Goal: Task Accomplishment & Management: Manage account settings

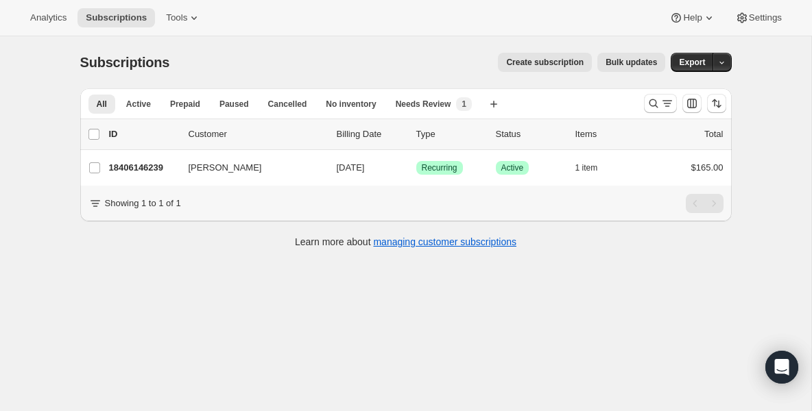
click at [642, 105] on div at bounding box center [684, 103] width 93 height 27
click at [647, 105] on icon "Search and filter results" at bounding box center [653, 104] width 14 height 14
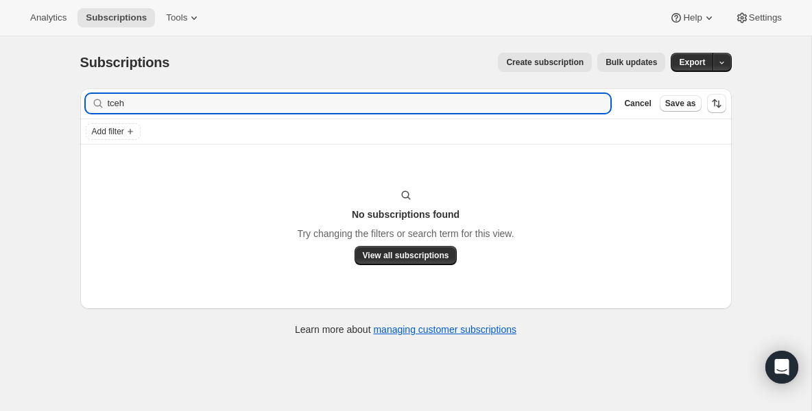
drag, startPoint x: 141, startPoint y: 102, endPoint x: -54, endPoint y: 96, distance: 195.5
click at [0, 96] on html "Analytics Subscriptions Tools Help Settings Skip to content Subscriptions. This…" at bounding box center [406, 205] width 812 height 411
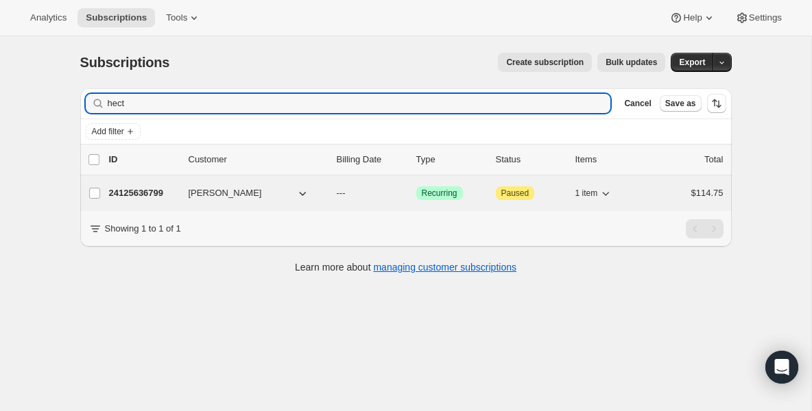
type input "hect"
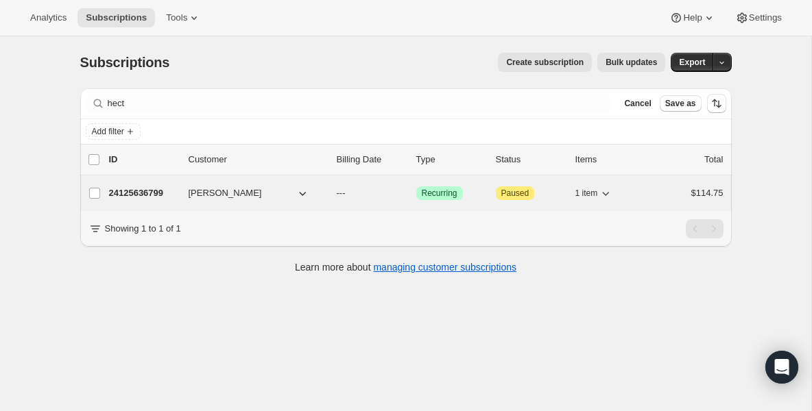
click at [132, 196] on p "24125636799" at bounding box center [143, 193] width 69 height 14
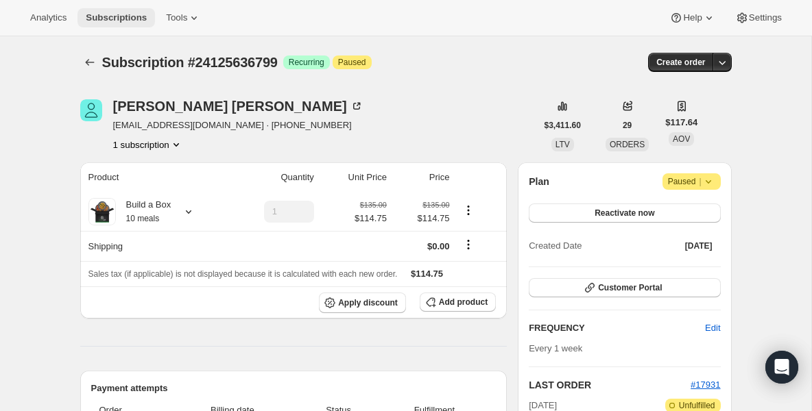
click at [155, 12] on button "Subscriptions" at bounding box center [115, 17] width 77 height 19
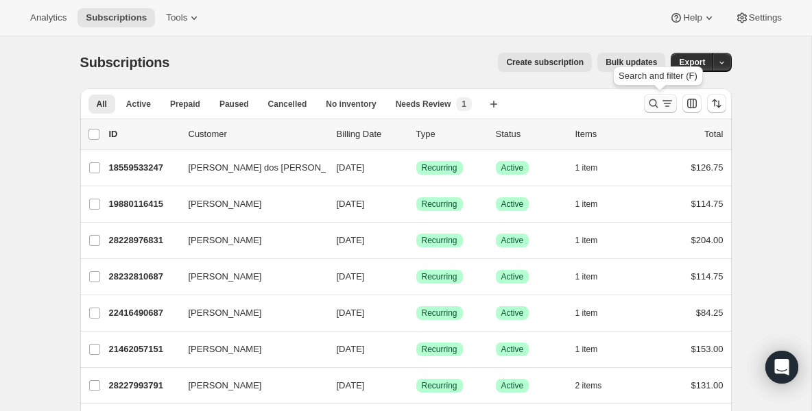
click at [648, 107] on icon "Search and filter results" at bounding box center [653, 104] width 14 height 14
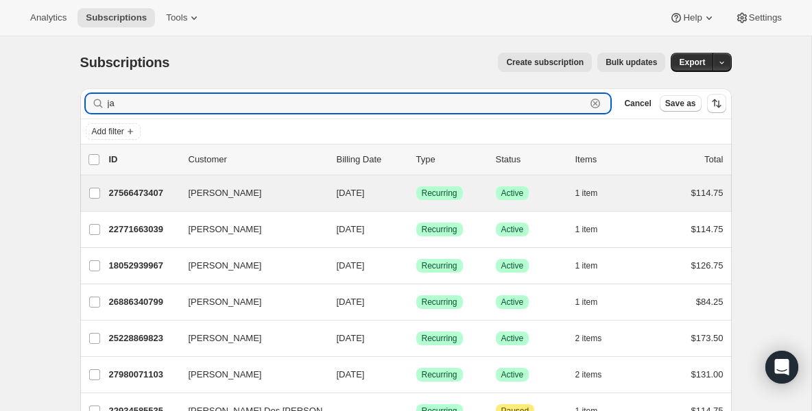
type input "ja"
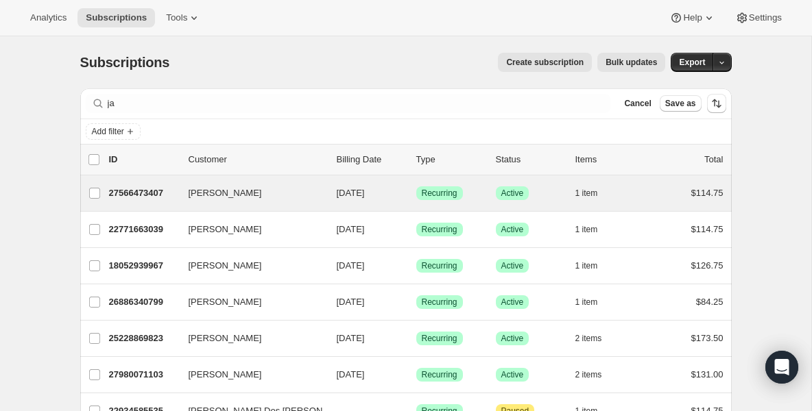
click at [111, 203] on div "[PERSON_NAME] 27566473407 [PERSON_NAME] [DATE] Success Recurring Success Active…" at bounding box center [405, 193] width 651 height 36
click at [121, 189] on p "27566473407" at bounding box center [143, 193] width 69 height 14
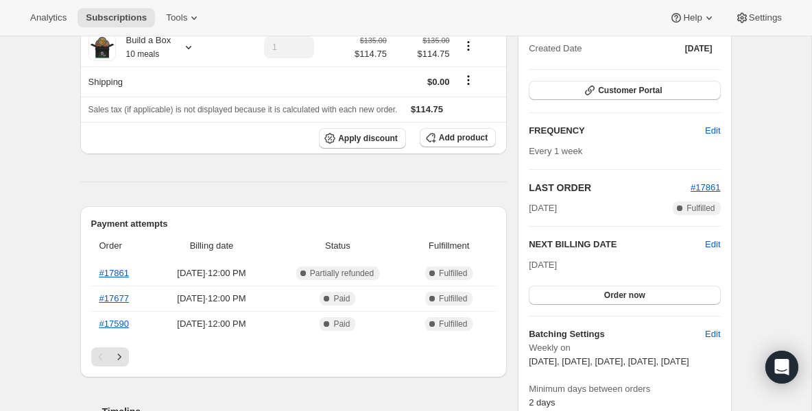
scroll to position [137, 0]
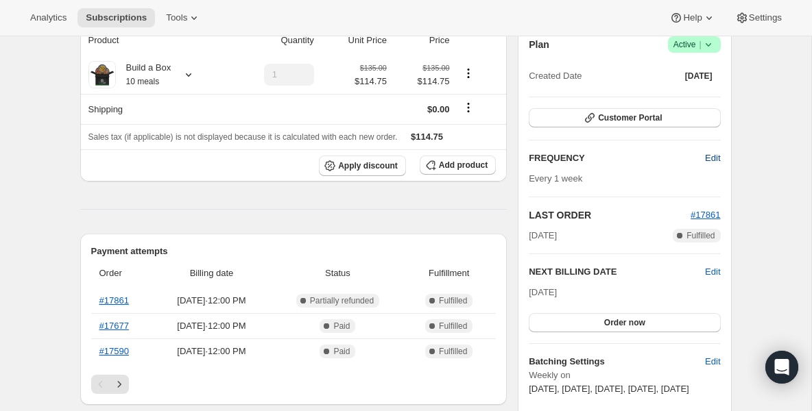
click at [711, 154] on span "Edit" at bounding box center [712, 158] width 15 height 14
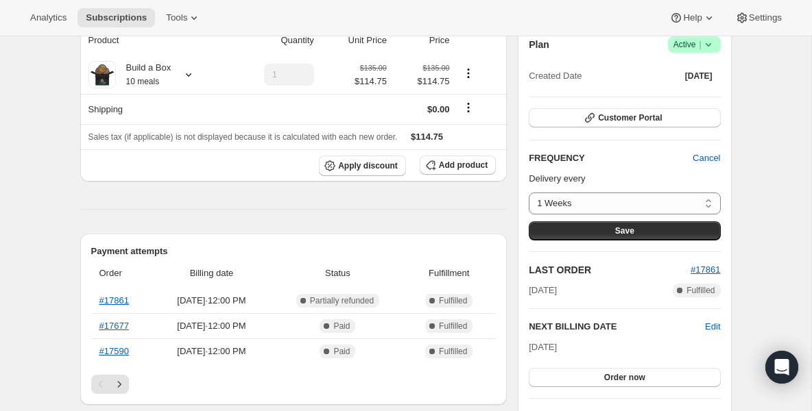
click at [712, 330] on span "Edit" at bounding box center [712, 327] width 15 height 14
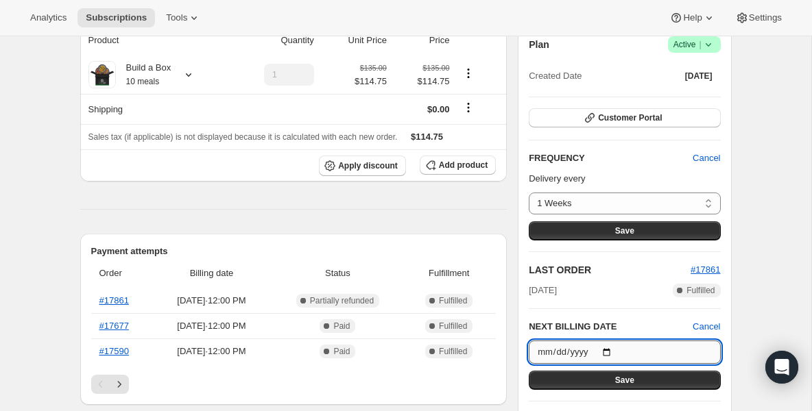
click at [622, 350] on input "[DATE]" at bounding box center [624, 352] width 191 height 23
click at [611, 350] on input "[DATE]" at bounding box center [624, 352] width 191 height 23
type input "[DATE]"
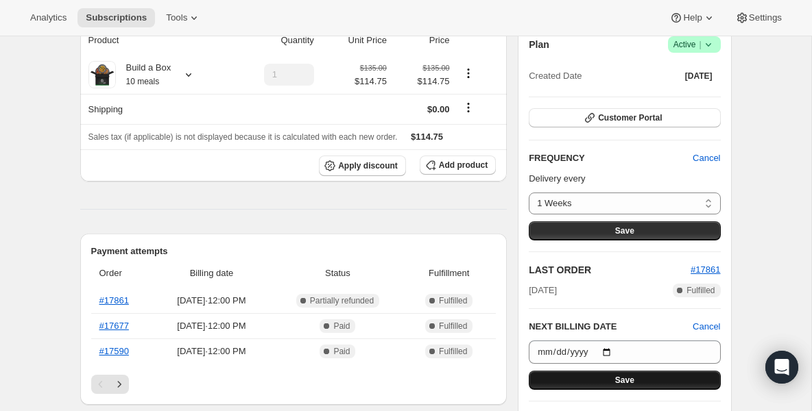
click at [597, 389] on button "Save" at bounding box center [624, 380] width 191 height 19
